Goal: Find specific page/section: Find specific page/section

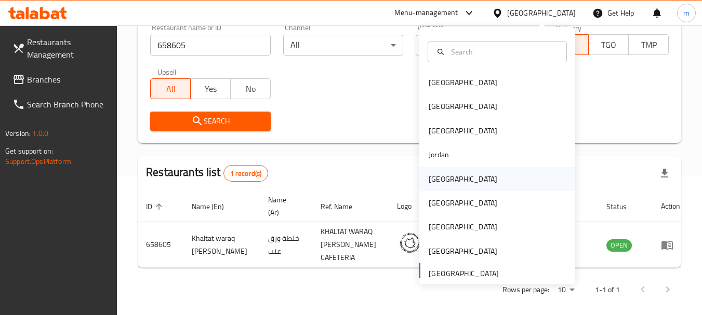
click at [501, 175] on div "[GEOGRAPHIC_DATA]" at bounding box center [497, 179] width 156 height 24
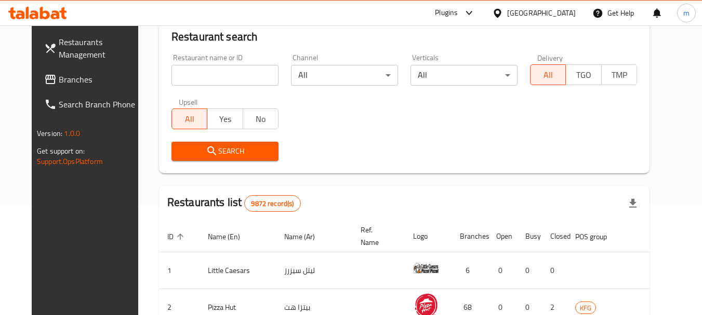
scroll to position [139, 0]
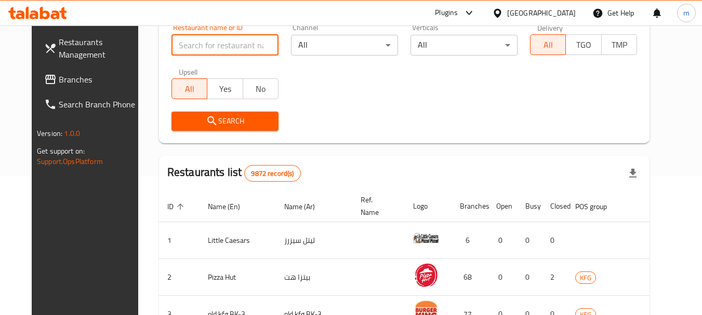
click at [171, 44] on input "search" at bounding box center [224, 45] width 107 height 21
click at [85, 84] on span "Branches" at bounding box center [100, 79] width 82 height 12
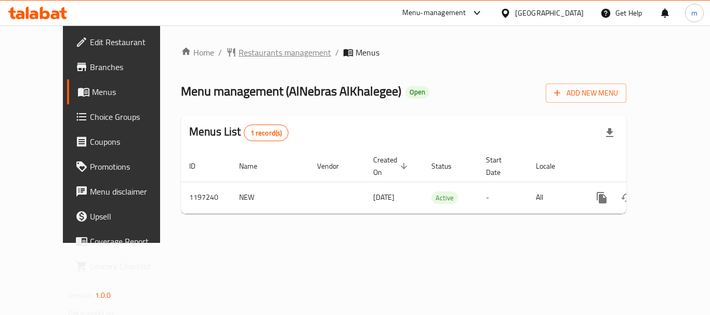
click at [239, 52] on span "Restaurants management" at bounding box center [285, 52] width 92 height 12
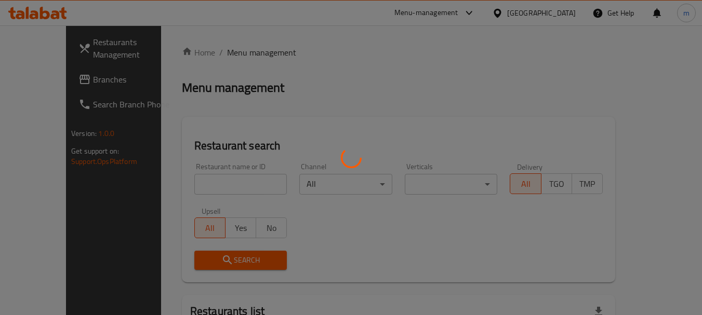
click at [173, 181] on div at bounding box center [351, 157] width 702 height 315
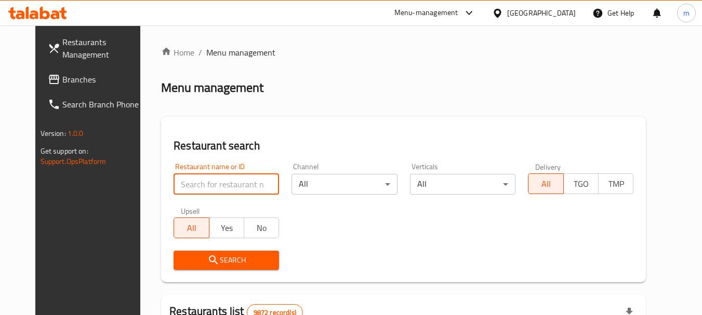
click at [174, 181] on input "search" at bounding box center [226, 184] width 105 height 21
paste input "668028"
type input "668028"
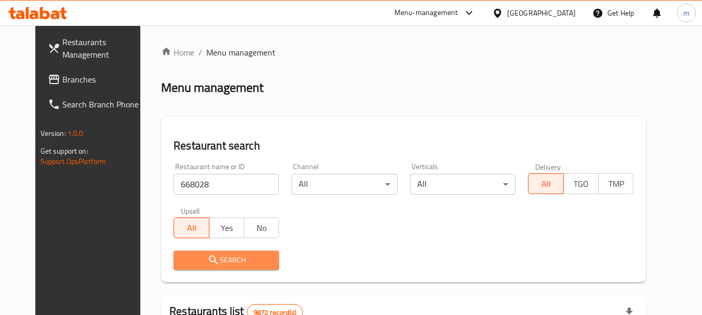
click at [182, 260] on span "Search" at bounding box center [226, 260] width 89 height 13
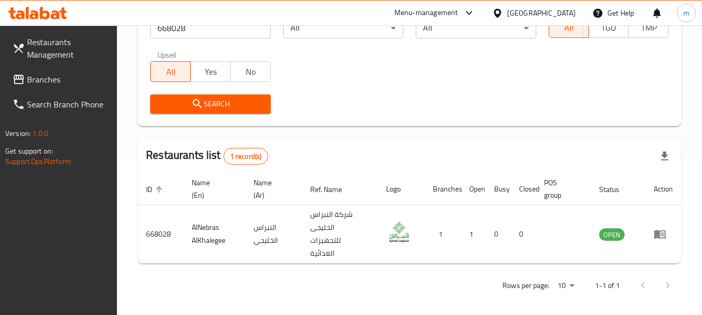
scroll to position [161, 0]
